Goal: Task Accomplishment & Management: Complete application form

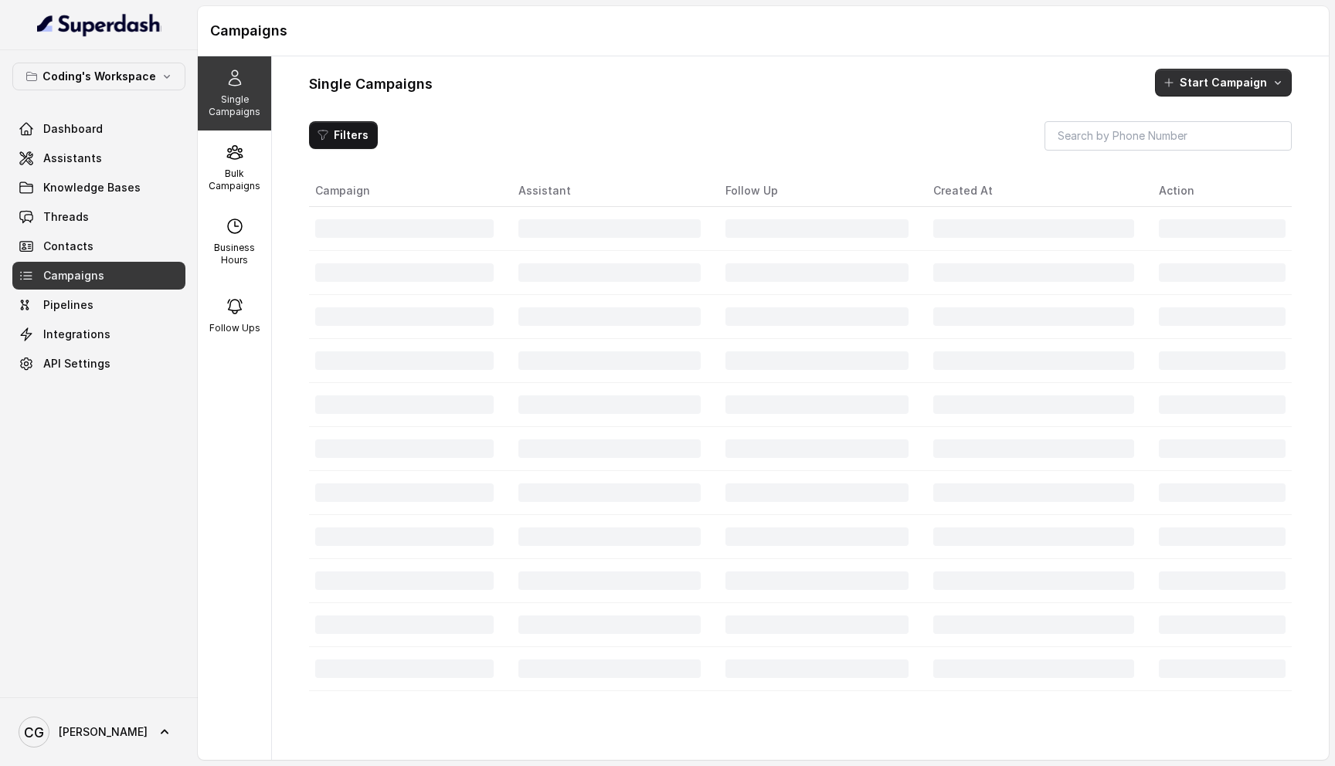
click at [1230, 86] on button "Start Campaign" at bounding box center [1223, 83] width 137 height 28
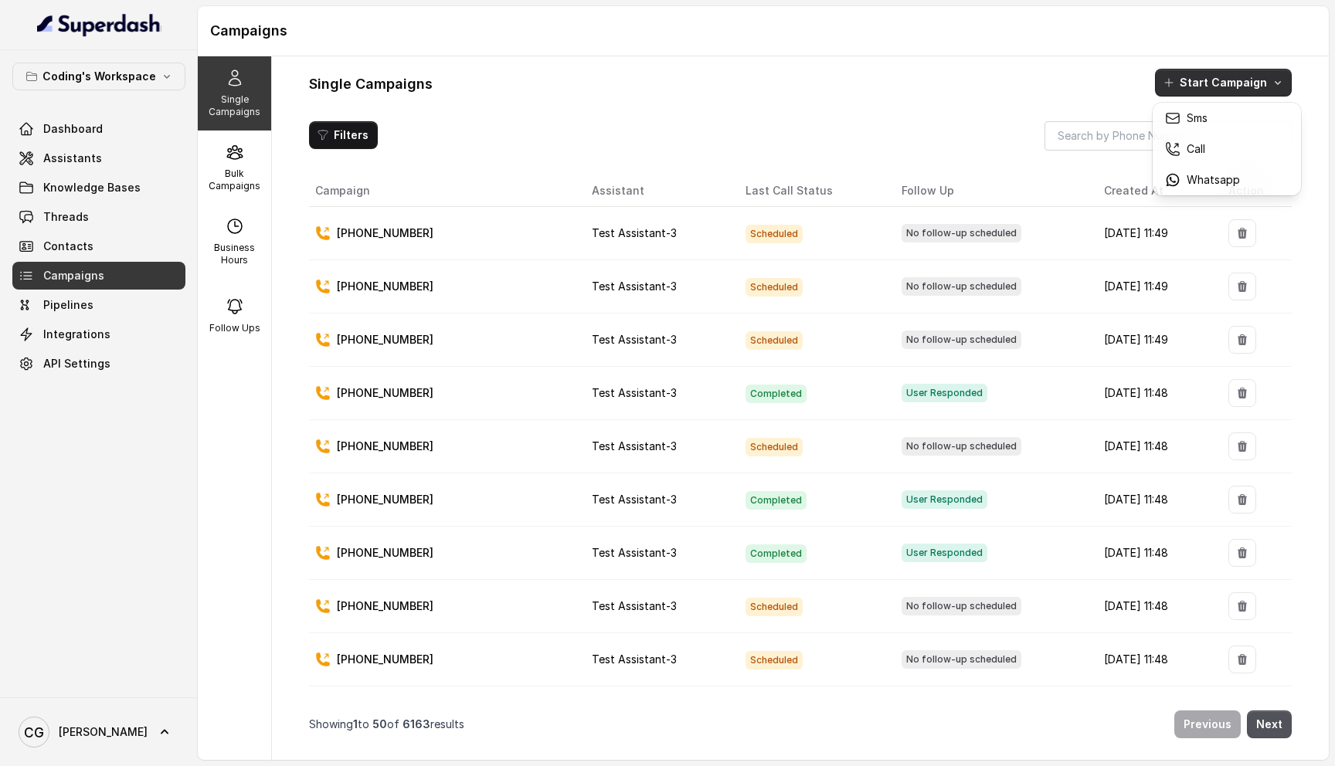
click at [705, 82] on div "Single Campaigns Start Campaign" at bounding box center [800, 83] width 983 height 28
click at [236, 165] on div "Bulk Campaigns" at bounding box center [234, 168] width 73 height 74
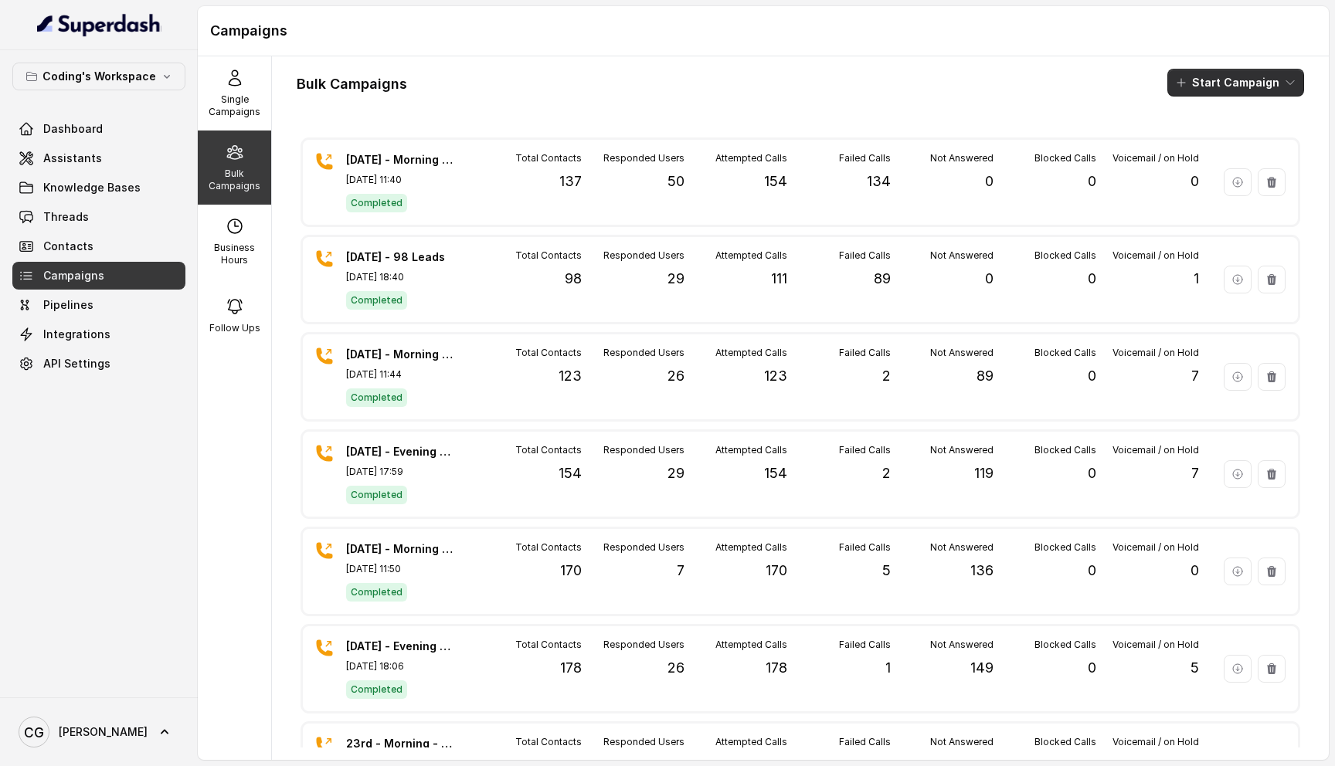
click at [1259, 79] on button "Start Campaign" at bounding box center [1235, 83] width 137 height 28
click at [1220, 138] on div "Call" at bounding box center [1215, 142] width 75 height 15
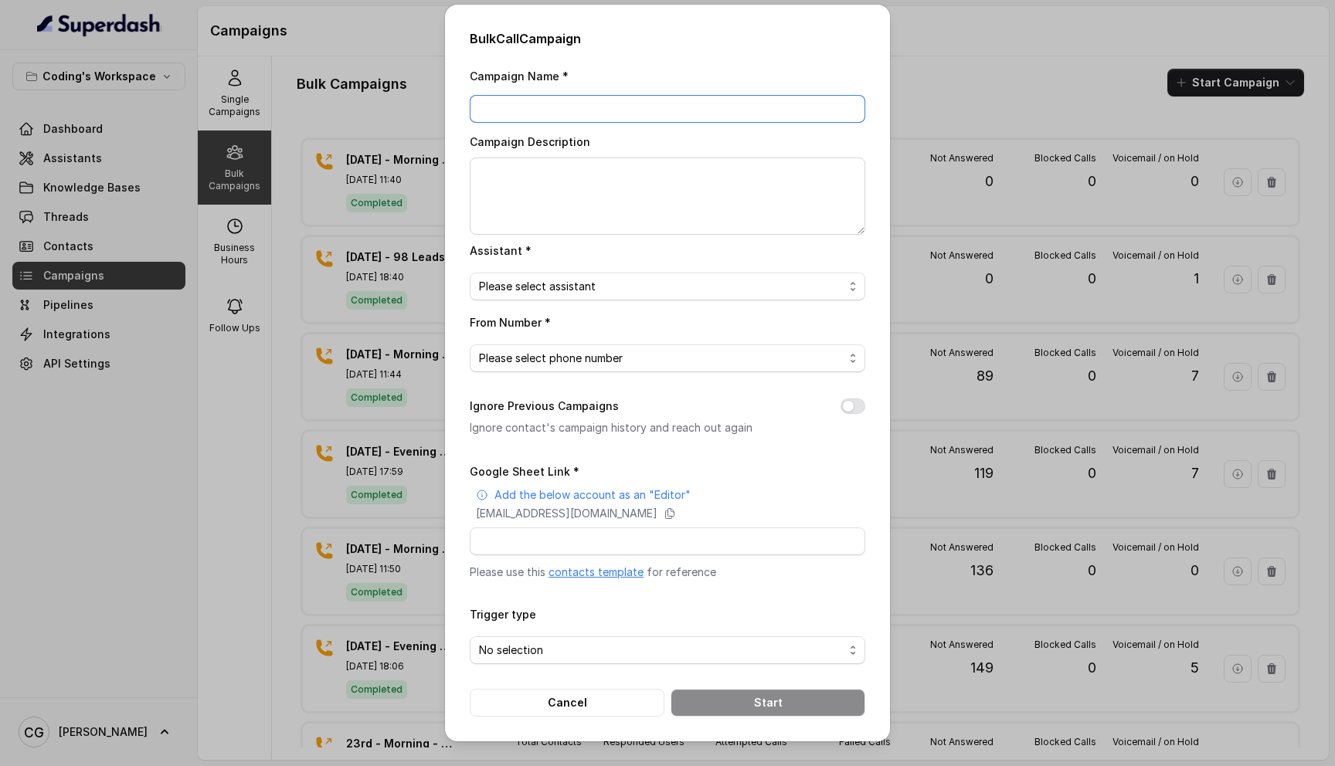
click at [550, 113] on input "Campaign Name *" at bounding box center [668, 109] width 396 height 28
type input "26th Sept - Evening 121 Leads"
click at [565, 173] on textarea "Campaign Description" at bounding box center [668, 196] width 396 height 77
paste textarea "26th Sept - Evening 121 Leads"
type textarea "26th Sept - Evening 121 Leads"
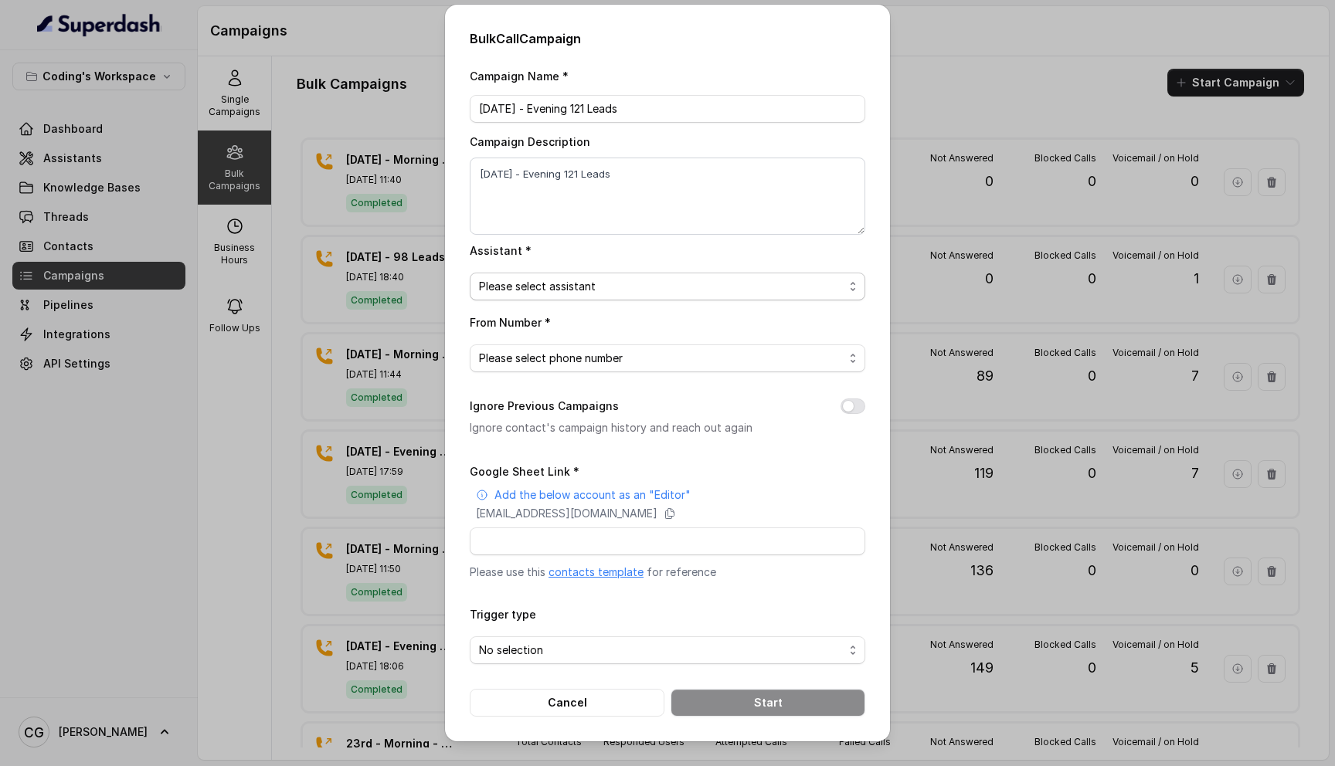
click at [584, 289] on span "Please select assistant" at bounding box center [661, 286] width 365 height 19
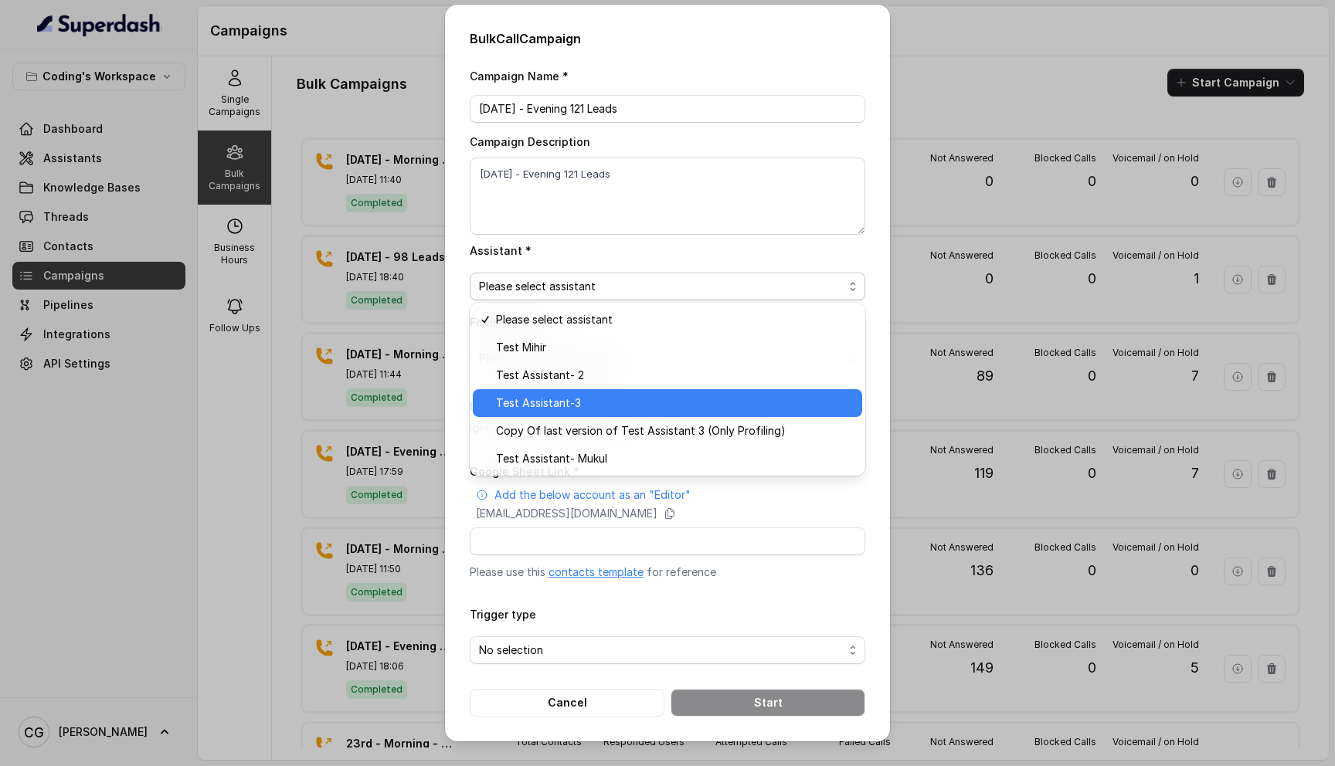
click at [574, 403] on span "Test Assistant-3" at bounding box center [674, 403] width 357 height 19
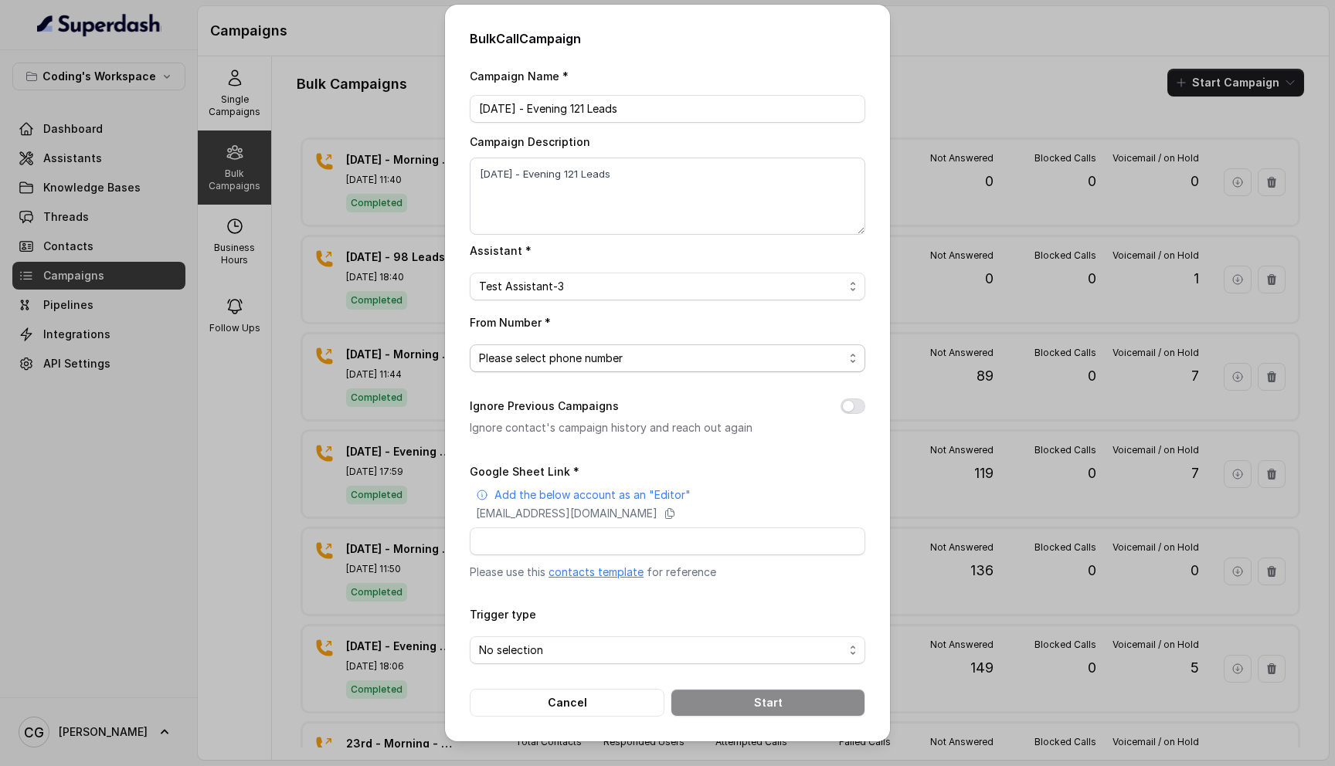
click at [566, 349] on span "Please select phone number" at bounding box center [661, 358] width 365 height 19
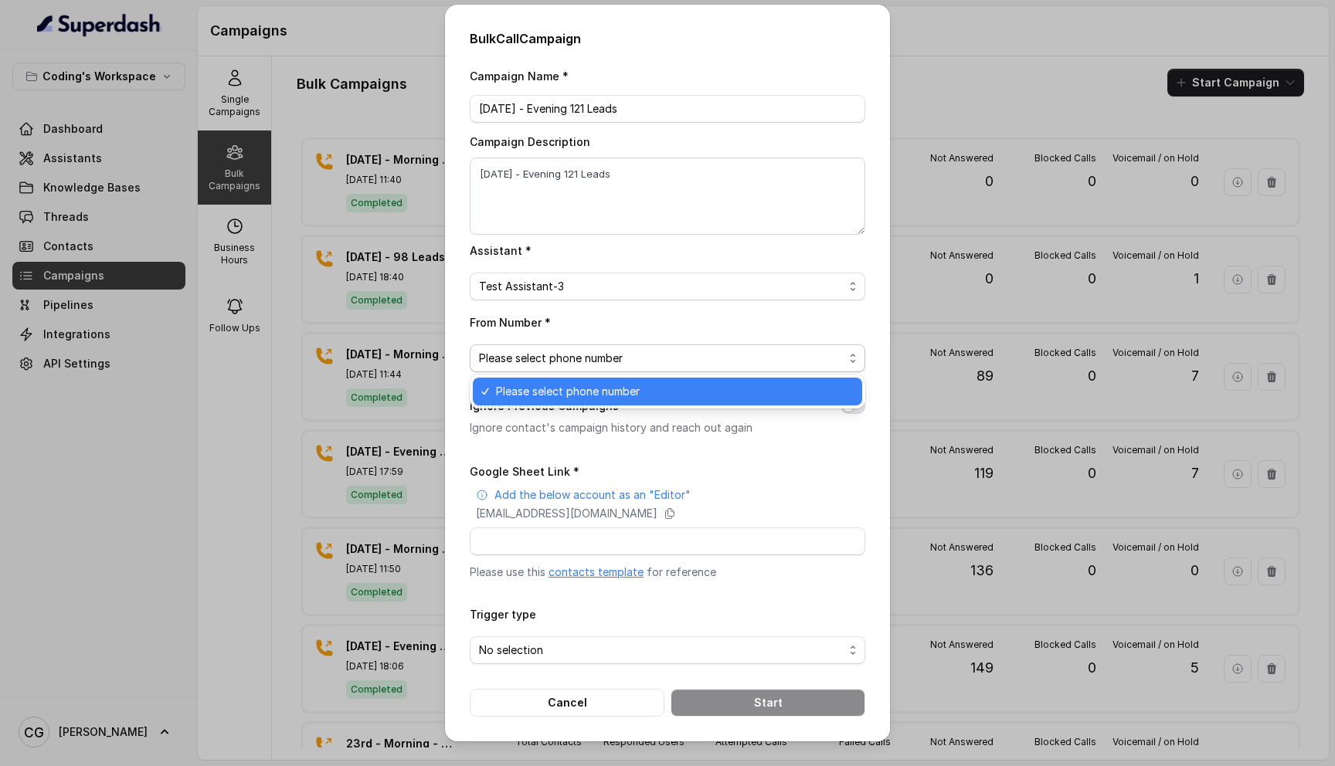
click at [566, 388] on span "Please select phone number" at bounding box center [674, 391] width 357 height 19
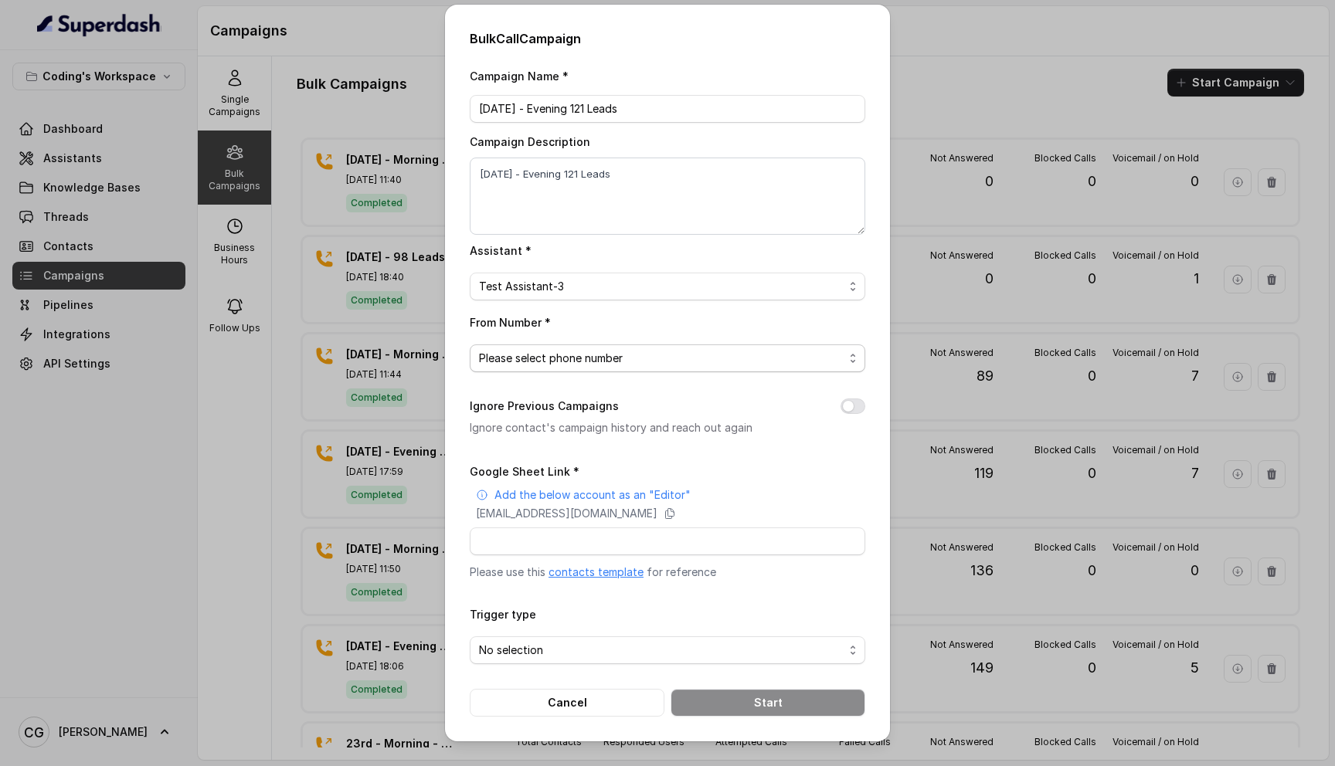
click at [589, 359] on span "Please select phone number" at bounding box center [661, 358] width 365 height 19
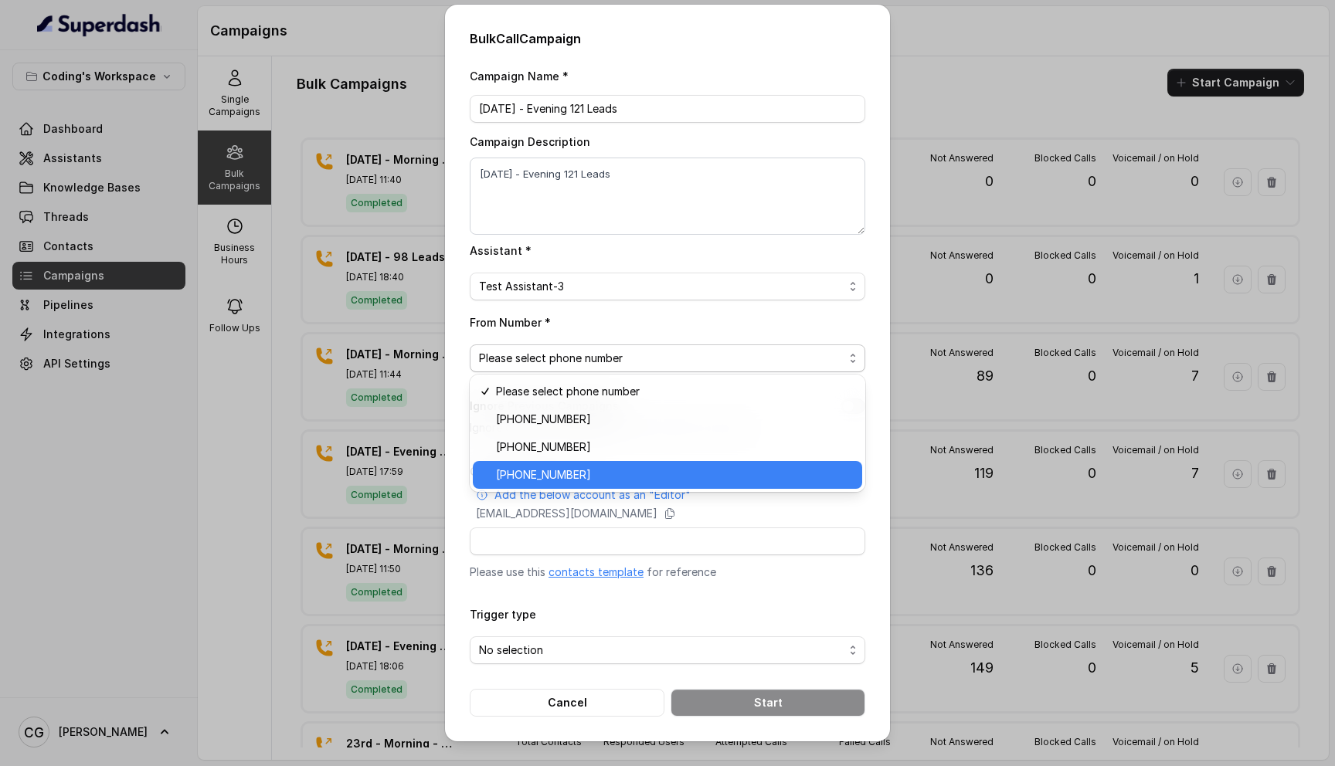
click at [603, 473] on span "+917969024123" at bounding box center [674, 475] width 357 height 19
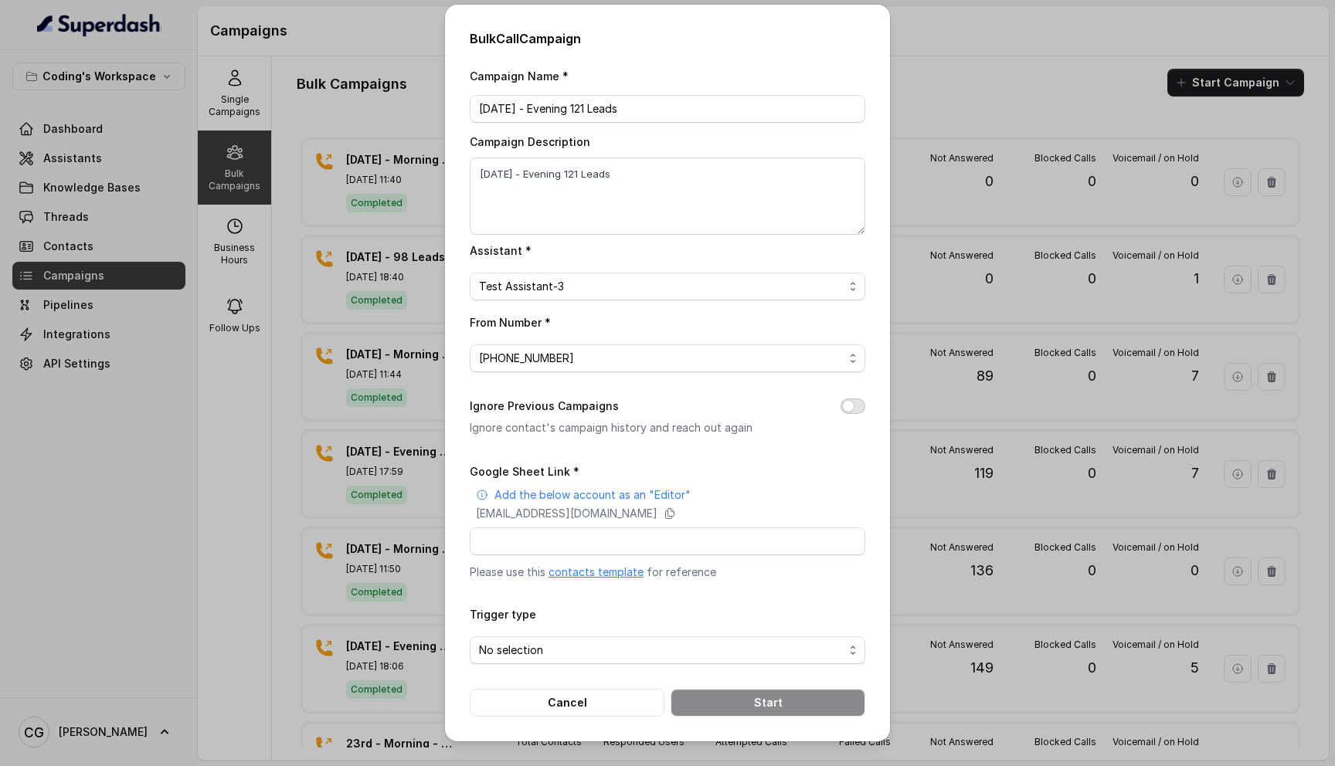
click at [855, 410] on button "Ignore Previous Campaigns" at bounding box center [853, 406] width 25 height 15
click at [546, 535] on input "Google Sheet Link *" at bounding box center [668, 542] width 396 height 28
paste input "https://docs.google.com/spreadsheets/d/1A2wboZQVYg-uMtBP2cpGqMON2KG2ZknB_TETAkn…"
type input "https://docs.google.com/spreadsheets/d/1A2wboZQVYg-uMtBP2cpGqMON2KG2ZknB_TETAkn…"
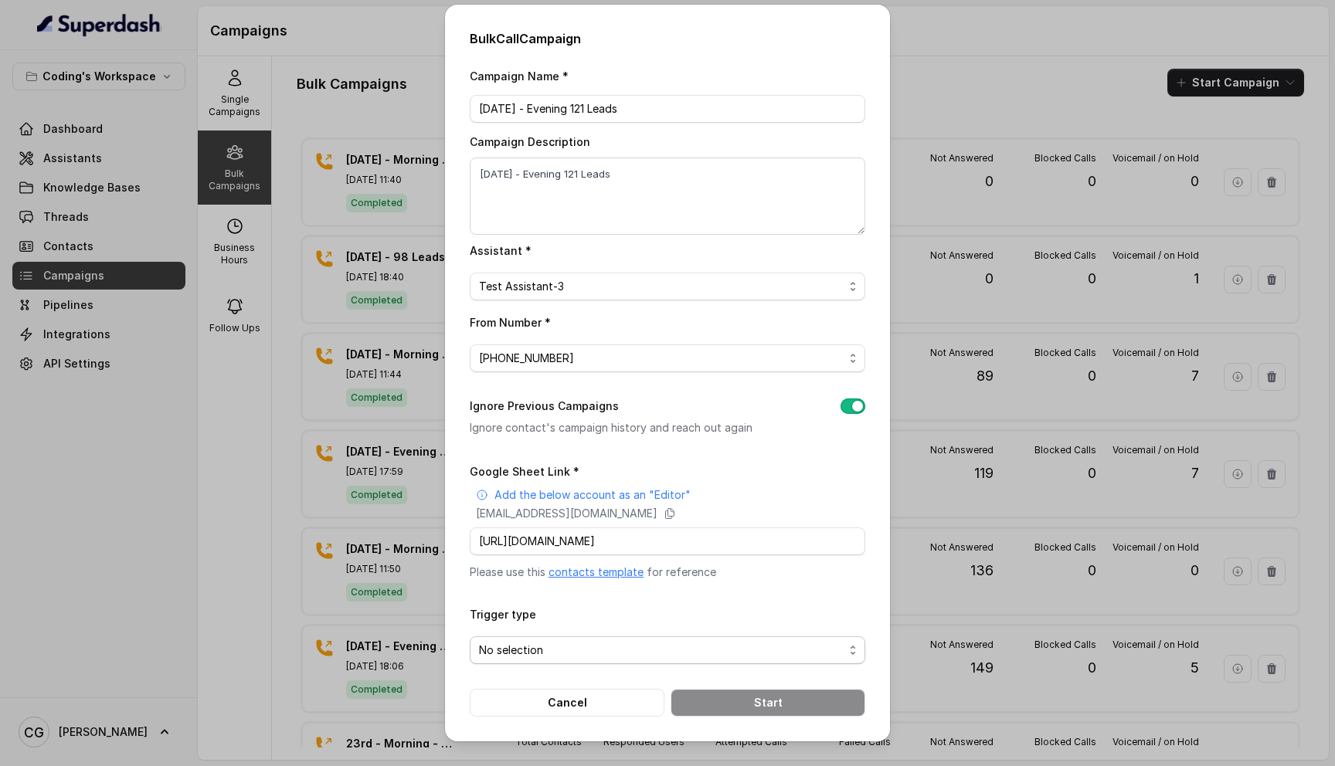
scroll to position [0, 0]
click at [550, 648] on span "No selection" at bounding box center [661, 650] width 365 height 19
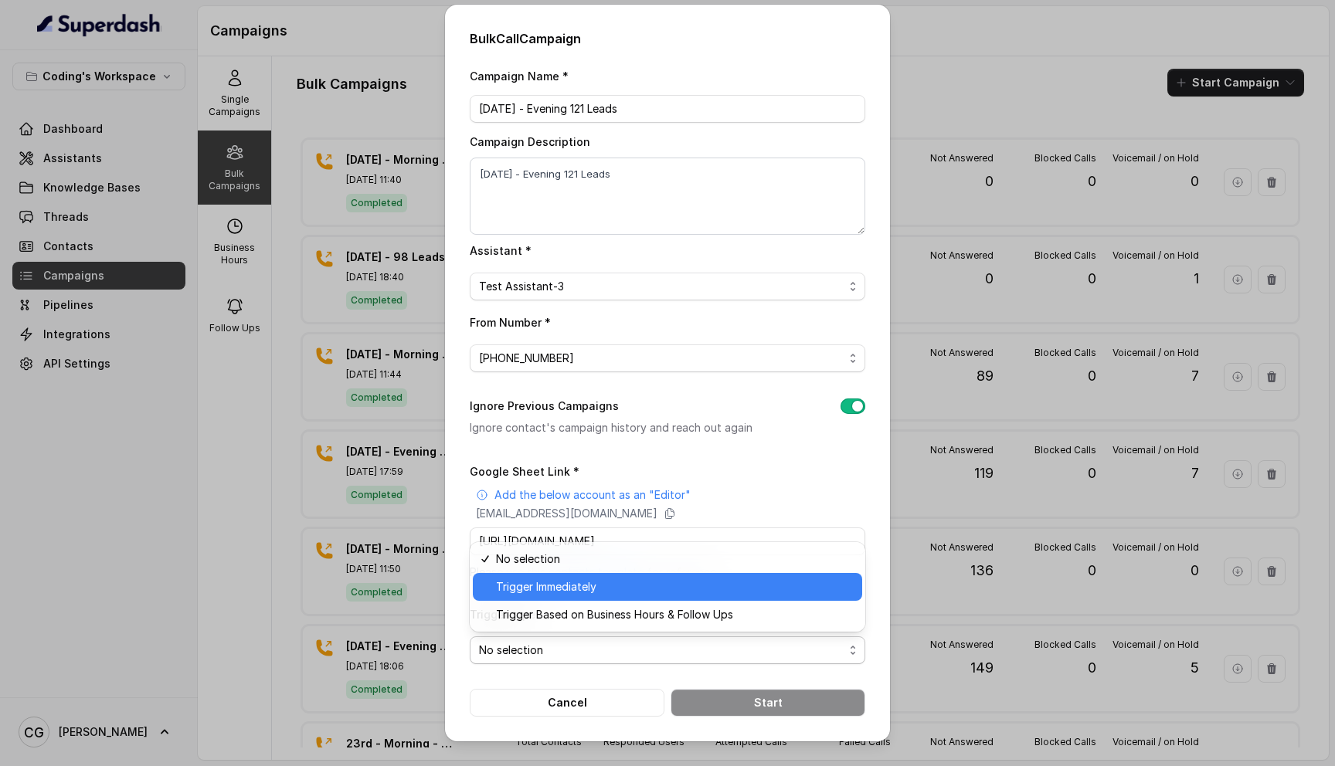
click at [593, 591] on span "Trigger Immediately" at bounding box center [674, 587] width 357 height 19
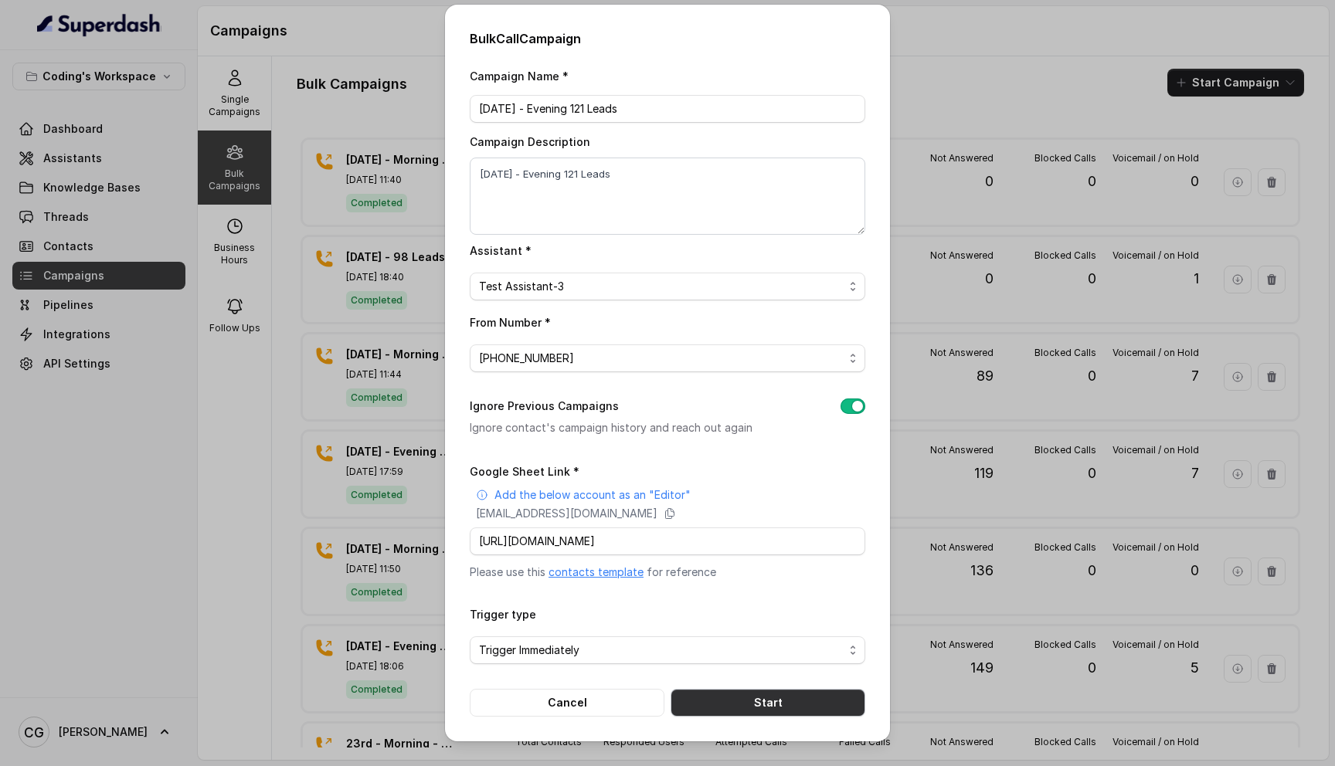
click at [779, 703] on button "Start" at bounding box center [768, 703] width 195 height 28
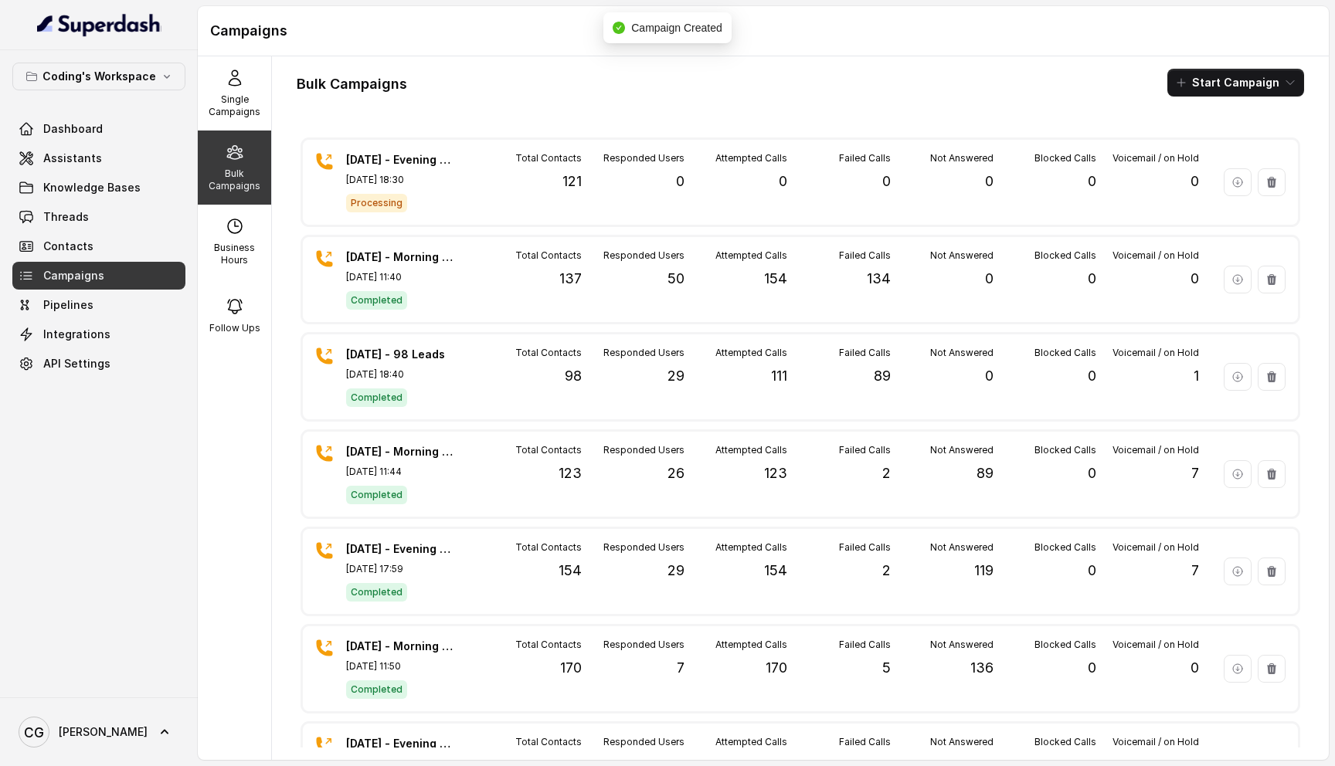
click at [743, 78] on div "Bulk Campaigns Start Campaign" at bounding box center [801, 83] width 1008 height 28
